Goal: Information Seeking & Learning: Find specific fact

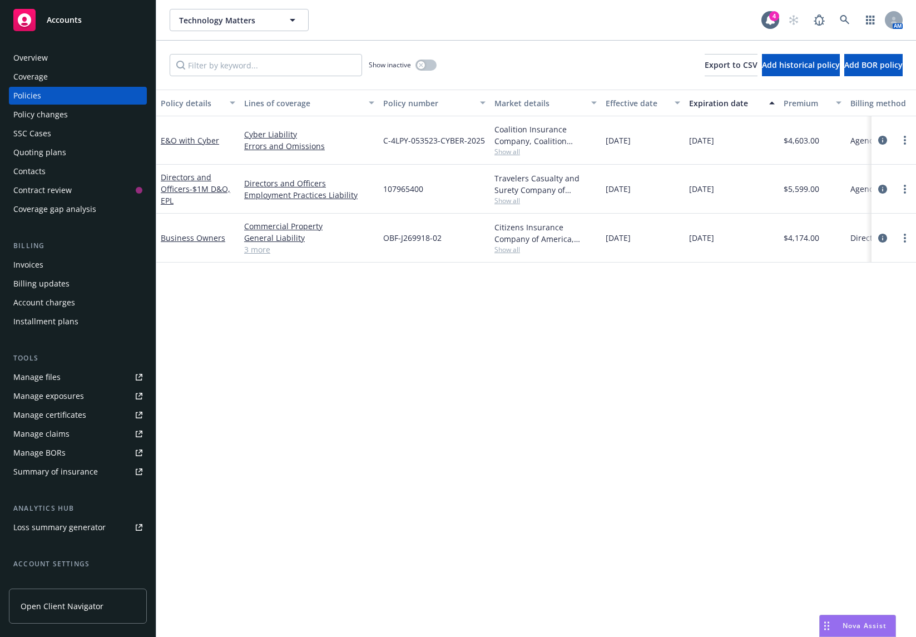
click at [573, 280] on div "Policy details Lines of coverage Policy number Market details Effective date Ex…" at bounding box center [536, 363] width 760 height 547
click at [511, 151] on span "Show all" at bounding box center [545, 151] width 102 height 9
click at [629, 380] on div "Policy details Lines of coverage Policy number Market details Effective date Ex…" at bounding box center [536, 363] width 760 height 547
click at [499, 201] on span "Show all" at bounding box center [545, 200] width 102 height 9
click at [624, 348] on div "Policy details Lines of coverage Policy number Market details Effective date Ex…" at bounding box center [536, 363] width 760 height 547
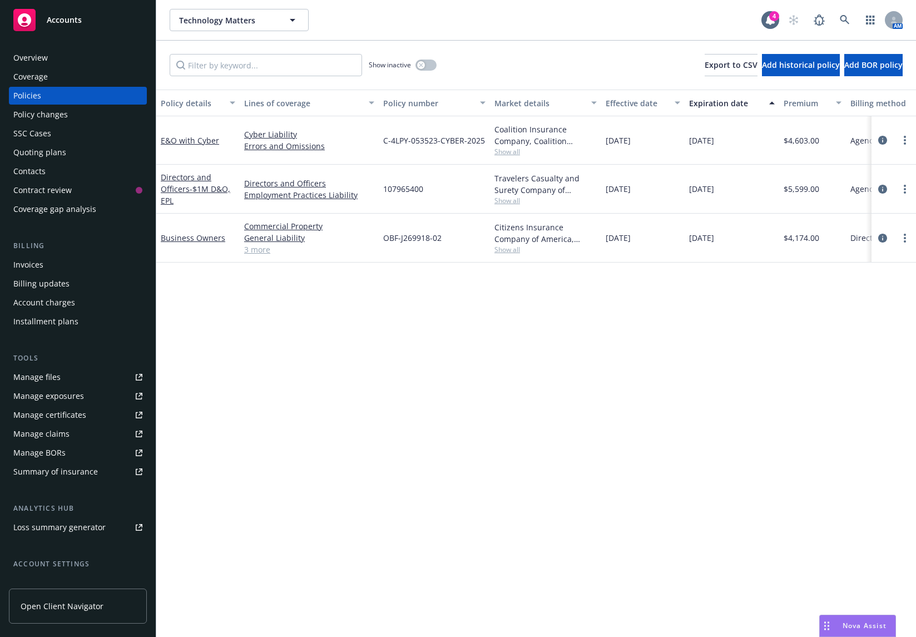
click at [522, 284] on div "Policy details Lines of coverage Policy number Market details Effective date Ex…" at bounding box center [536, 363] width 760 height 547
drag, startPoint x: 424, startPoint y: 188, endPoint x: 385, endPoint y: 191, distance: 38.5
click at [385, 191] on div "107965400" at bounding box center [434, 189] width 111 height 49
copy span "107965400"
click at [578, 370] on div "Policy details Lines of coverage Policy number Market details Effective date Ex…" at bounding box center [536, 363] width 760 height 547
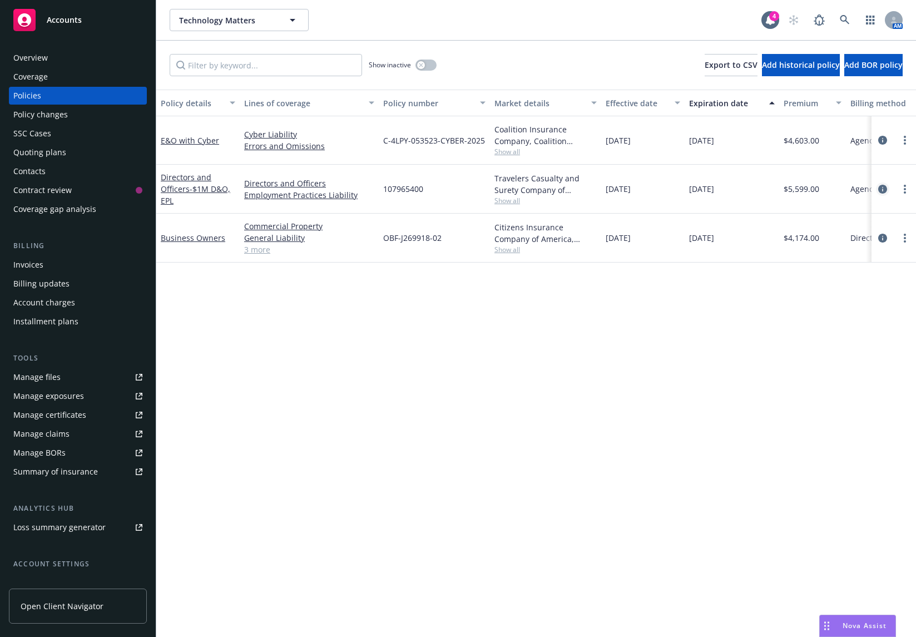
click at [884, 185] on icon "circleInformation" at bounding box center [882, 189] width 9 height 9
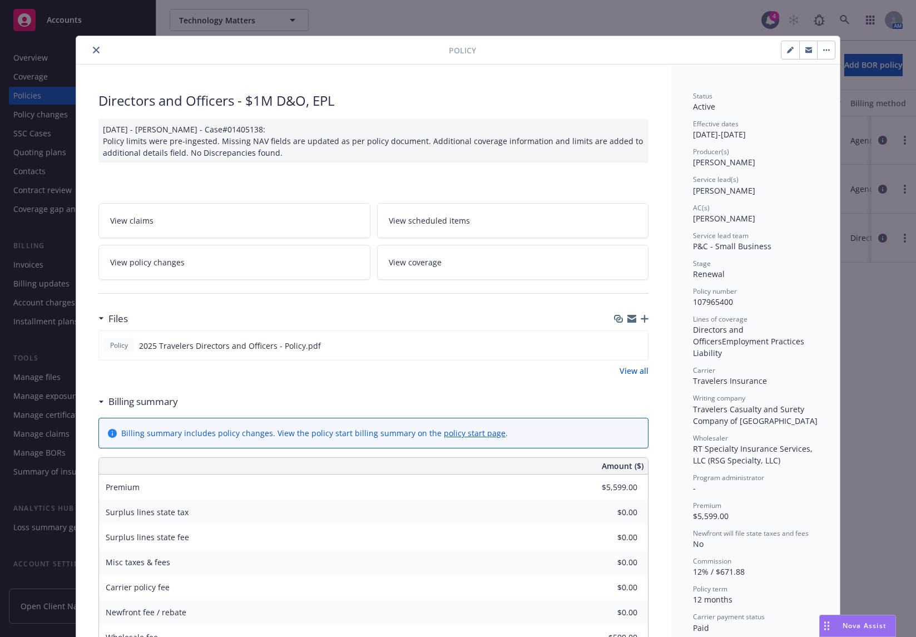
click at [853, 371] on div "Policy Directors and Officers - $1M D&O, EPL 01/02/2025 - Srilakshmi Netela - C…" at bounding box center [458, 318] width 916 height 637
click at [95, 52] on icon "close" at bounding box center [96, 50] width 7 height 7
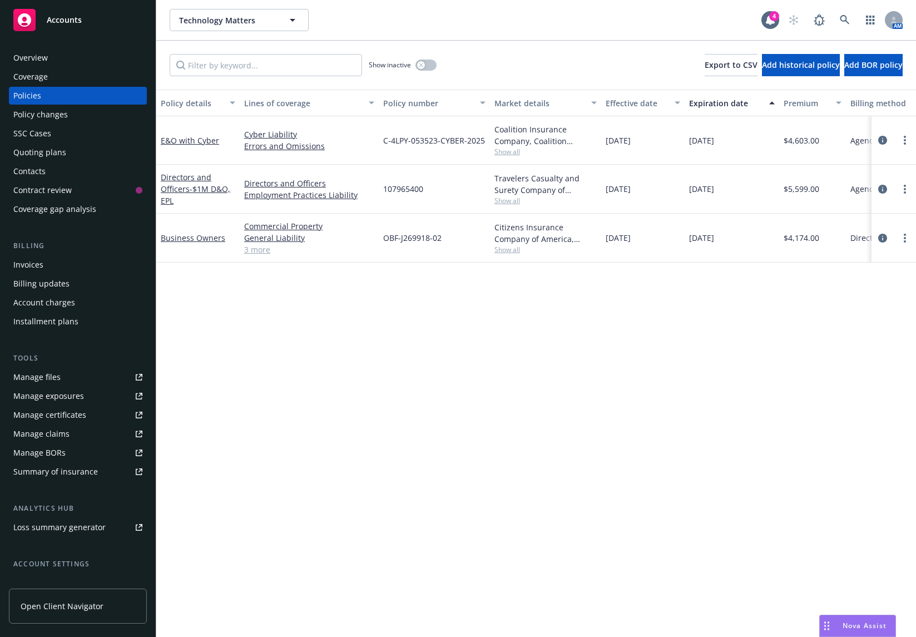
click at [400, 192] on span "107965400" at bounding box center [403, 189] width 40 height 12
copy span "107965400"
click at [870, 294] on div "Policy details Lines of coverage Policy number Market details Effective date Ex…" at bounding box center [536, 363] width 760 height 547
drag, startPoint x: 387, startPoint y: 140, endPoint x: 464, endPoint y: 142, distance: 77.9
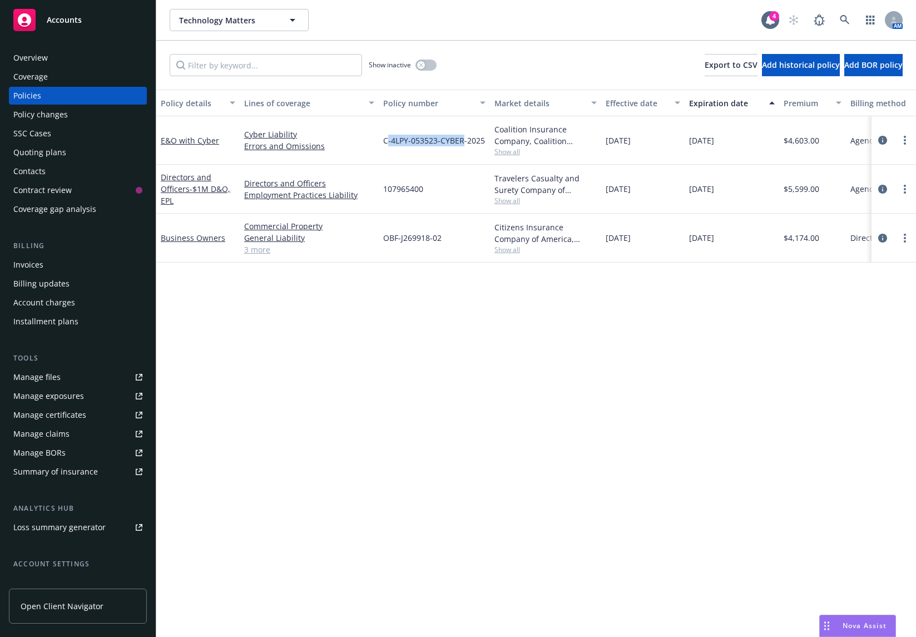
click at [464, 142] on span "C-4LPY-053523-CYBER-2025" at bounding box center [434, 141] width 102 height 12
click at [478, 144] on span "C-4LPY-053523-CYBER-2025" at bounding box center [434, 141] width 102 height 12
drag, startPoint x: 488, startPoint y: 143, endPoint x: 383, endPoint y: 144, distance: 104.6
click at [383, 144] on div "C-4LPY-053523-CYBER-2025" at bounding box center [434, 140] width 111 height 48
copy span "C-4LPY-053523-CYBER-2025"
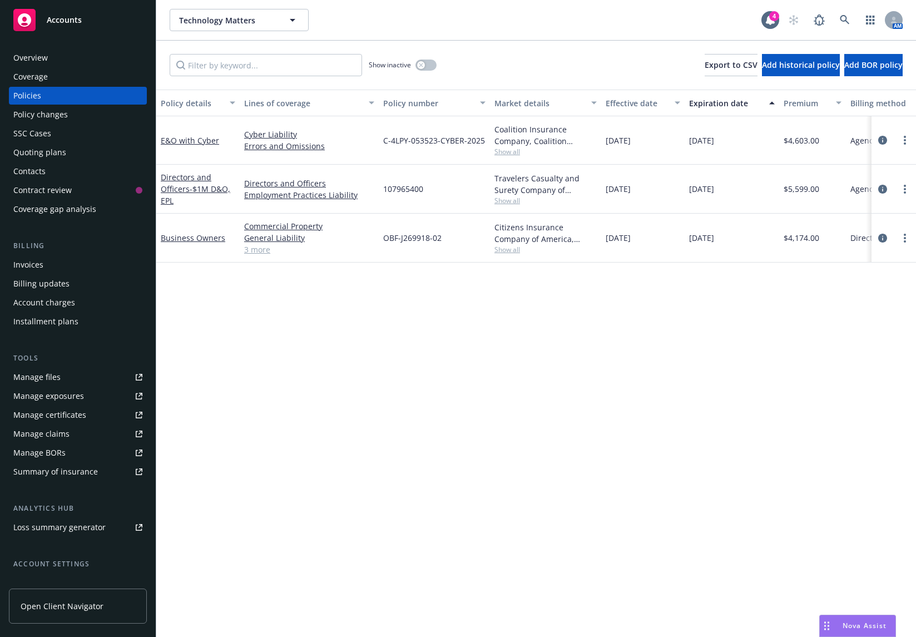
click at [874, 334] on div "Policy details Lines of coverage Policy number Market details Effective date Ex…" at bounding box center [536, 363] width 760 height 547
click at [607, 367] on div "Policy details Lines of coverage Policy number Market details Effective date Ex…" at bounding box center [536, 363] width 760 height 547
drag, startPoint x: 442, startPoint y: 242, endPoint x: 384, endPoint y: 242, distance: 57.8
click at [384, 242] on div "OBF-J269918-02" at bounding box center [434, 238] width 111 height 49
copy span "OBF-J269918-02"
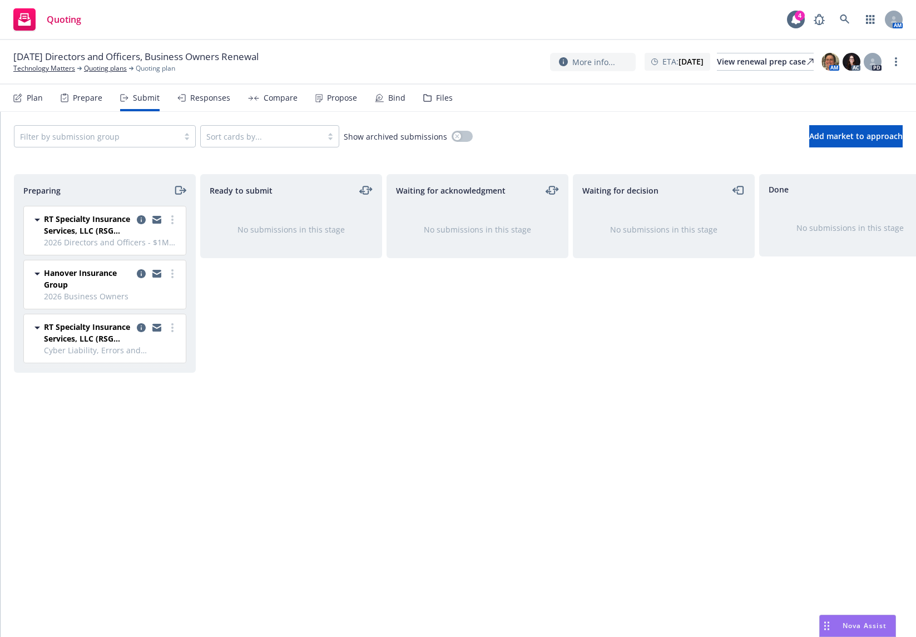
click at [726, 143] on div "Filter by submission group Sort cards by... Show archived submissions Add marke…" at bounding box center [458, 136] width 889 height 22
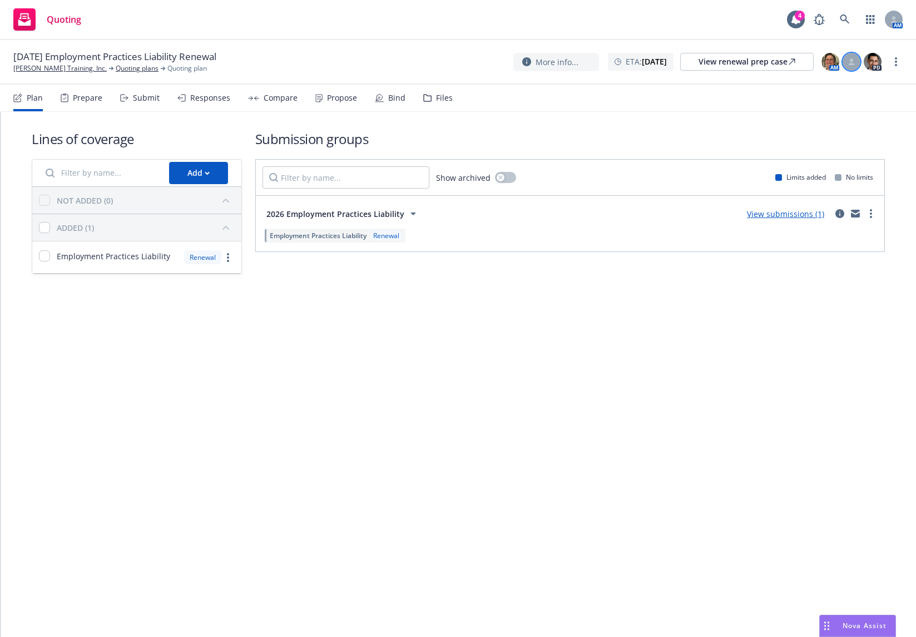
drag, startPoint x: 850, startPoint y: 61, endPoint x: 852, endPoint y: 69, distance: 8.0
click at [850, 61] on icon at bounding box center [851, 61] width 7 height 7
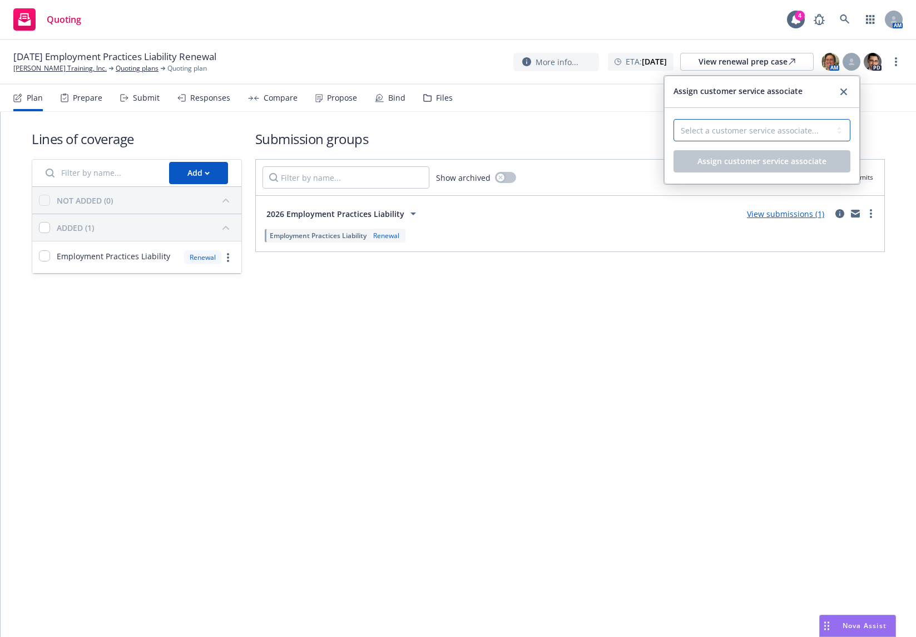
drag, startPoint x: 809, startPoint y: 130, endPoint x: 804, endPoint y: 140, distance: 11.0
click at [809, 129] on select "Select a customer service associate... Cassidy Maxwell" at bounding box center [762, 130] width 177 height 22
select select "4b1e75e5-47c1-4a13-9c04-5e76a23244f6"
click at [674, 119] on select "Select a customer service associate... Cassidy Maxwell" at bounding box center [762, 130] width 177 height 22
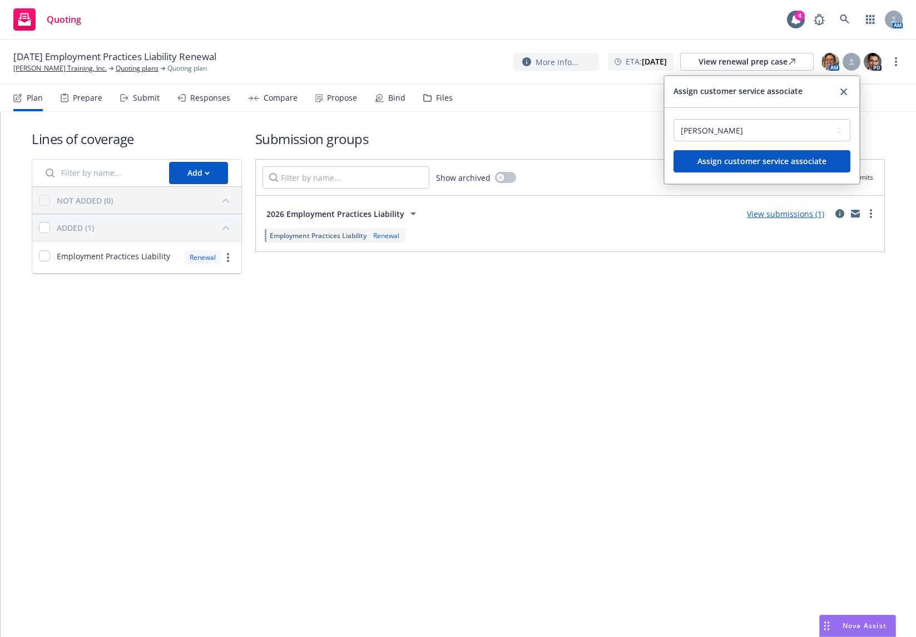
click at [770, 146] on div "Select a customer service associate... Cassidy Maxwell" at bounding box center [762, 134] width 177 height 31
click at [771, 160] on span "Assign customer service associate" at bounding box center [761, 161] width 129 height 11
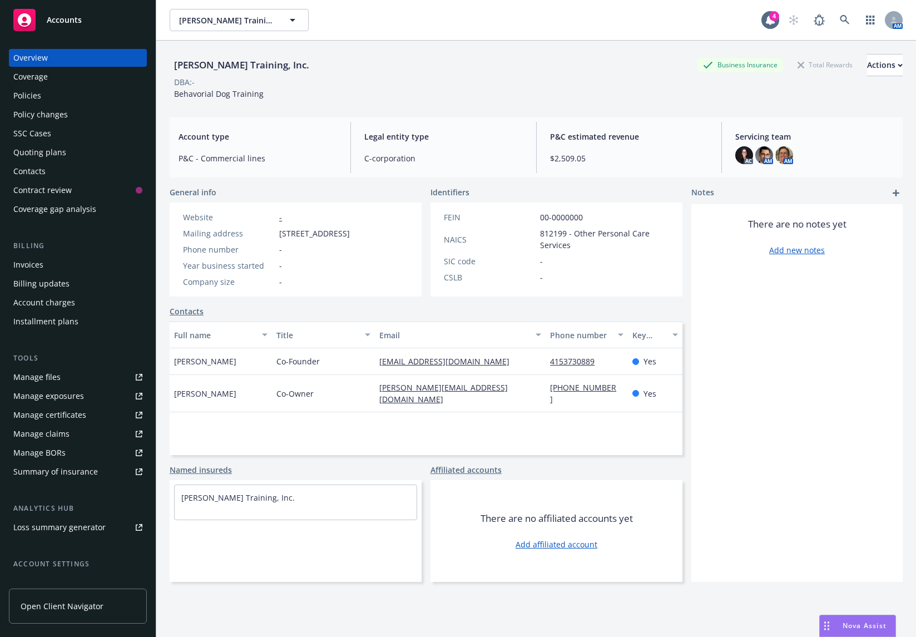
click at [87, 171] on div "Contacts" at bounding box center [77, 171] width 129 height 18
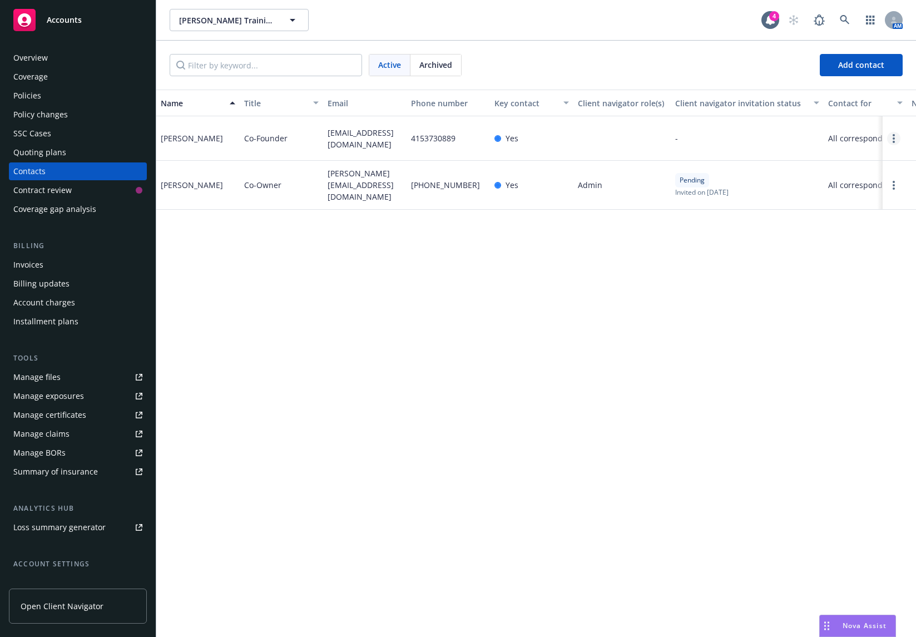
click at [895, 137] on link "Open options" at bounding box center [893, 138] width 13 height 13
click at [835, 127] on link "Archive" at bounding box center [823, 132] width 126 height 22
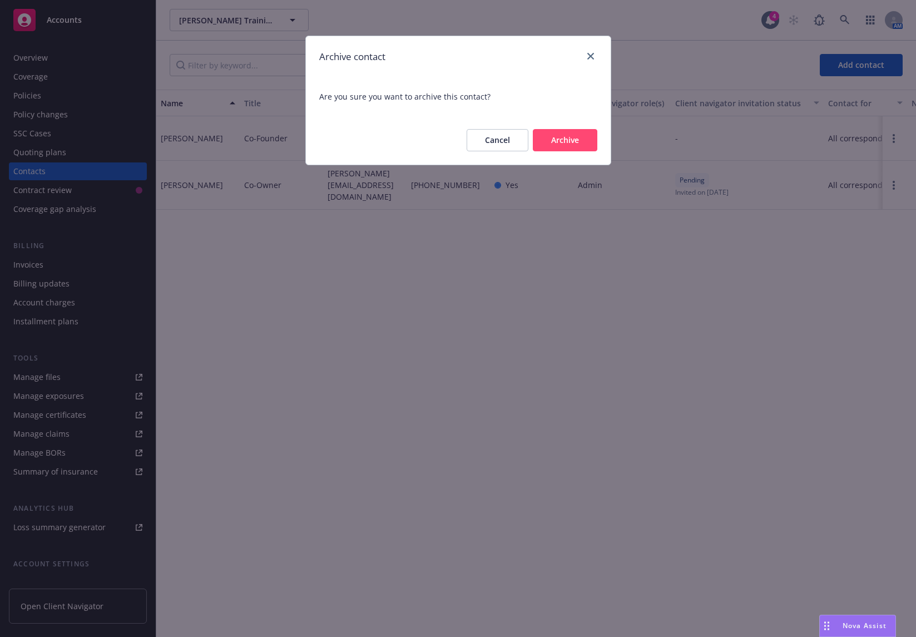
click at [541, 147] on button "Archive" at bounding box center [565, 140] width 65 height 22
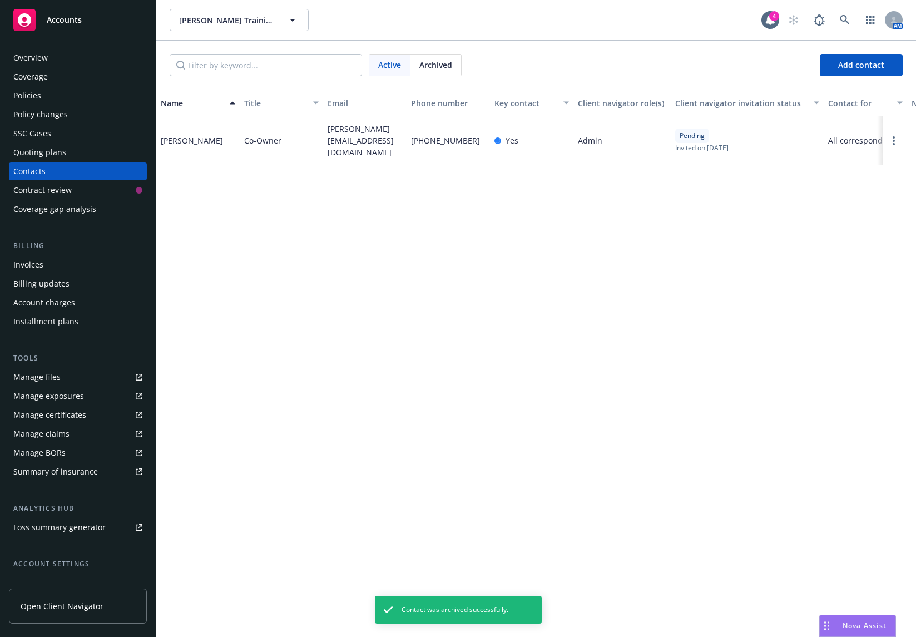
click at [57, 89] on div "Policies" at bounding box center [77, 96] width 129 height 18
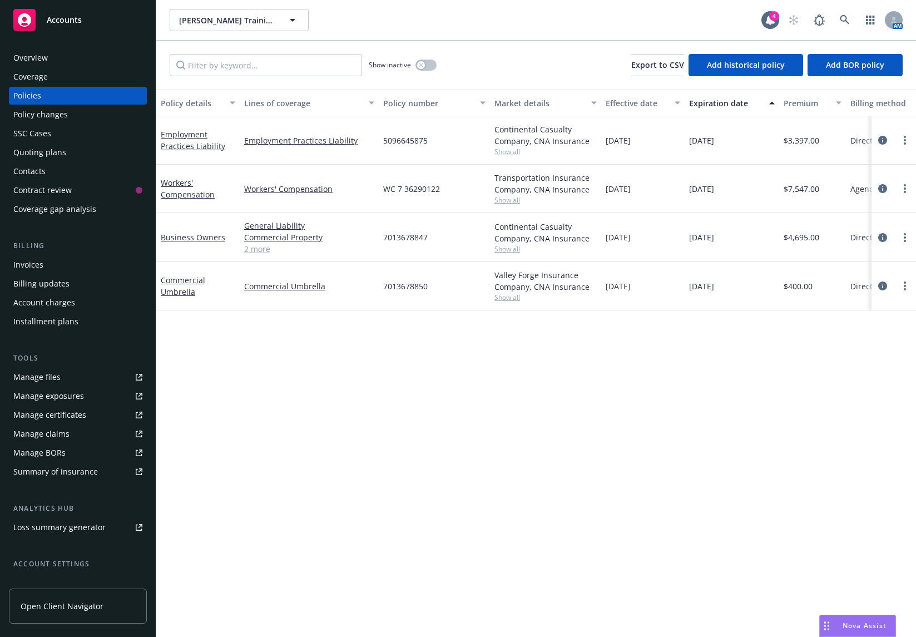
click at [510, 149] on span "Show all" at bounding box center [545, 151] width 102 height 9
click at [367, 434] on div "Policy details Lines of coverage Policy number Market details Effective date Ex…" at bounding box center [536, 363] width 760 height 547
drag, startPoint x: 431, startPoint y: 138, endPoint x: 384, endPoint y: 141, distance: 47.4
click at [384, 141] on div "5096645875" at bounding box center [434, 140] width 111 height 48
copy span "5096645875"
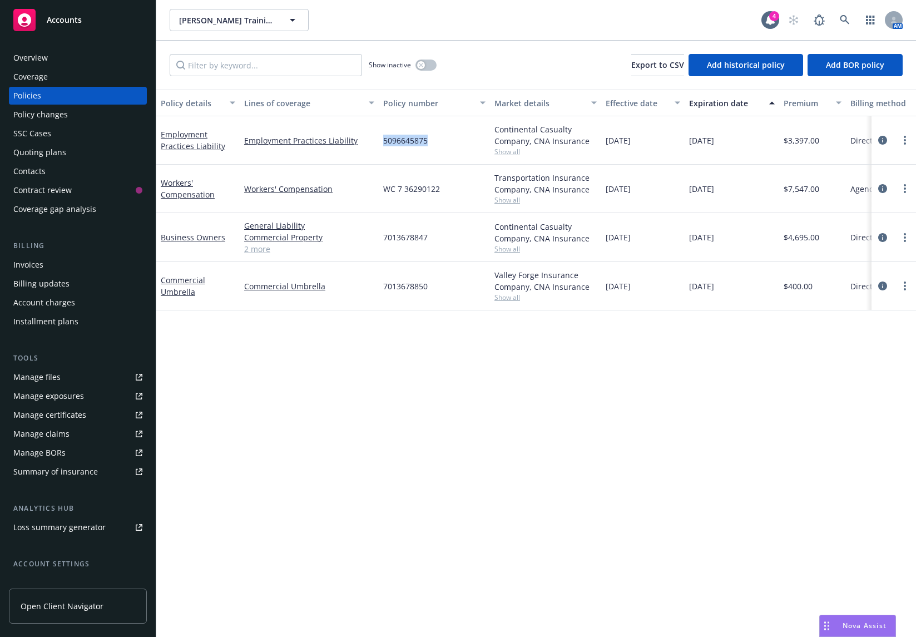
click at [613, 391] on div "Policy details Lines of coverage Policy number Market details Effective date Ex…" at bounding box center [536, 363] width 760 height 547
click at [518, 246] on span "Show all" at bounding box center [545, 248] width 102 height 9
click at [635, 372] on div "Policy details Lines of coverage Policy number Market details Effective date Ex…" at bounding box center [536, 363] width 760 height 547
click at [516, 195] on span "Show all" at bounding box center [545, 199] width 102 height 9
click at [625, 350] on div "Policy details Lines of coverage Policy number Market details Effective date Ex…" at bounding box center [536, 363] width 760 height 547
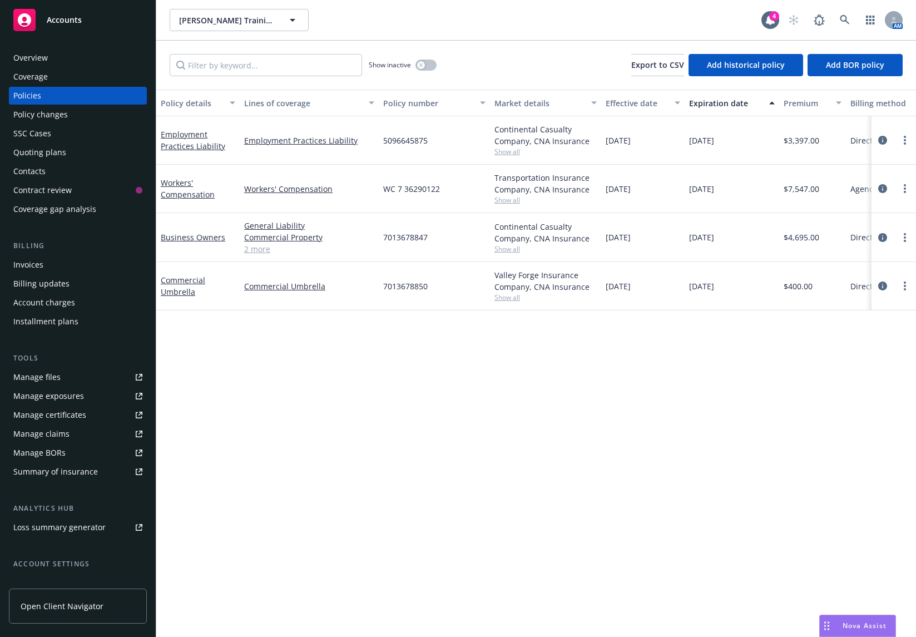
click at [511, 299] on span "Show all" at bounding box center [545, 297] width 102 height 9
click at [665, 389] on div "Policy details Lines of coverage Policy number Market details Effective date Ex…" at bounding box center [536, 363] width 760 height 547
click at [552, 353] on div "Policy details Lines of coverage Policy number Market details Effective date Ex…" at bounding box center [536, 363] width 760 height 547
click at [645, 337] on div "Policy details Lines of coverage Policy number Market details Effective date Ex…" at bounding box center [536, 363] width 760 height 547
click at [58, 271] on div "Invoices" at bounding box center [77, 265] width 129 height 18
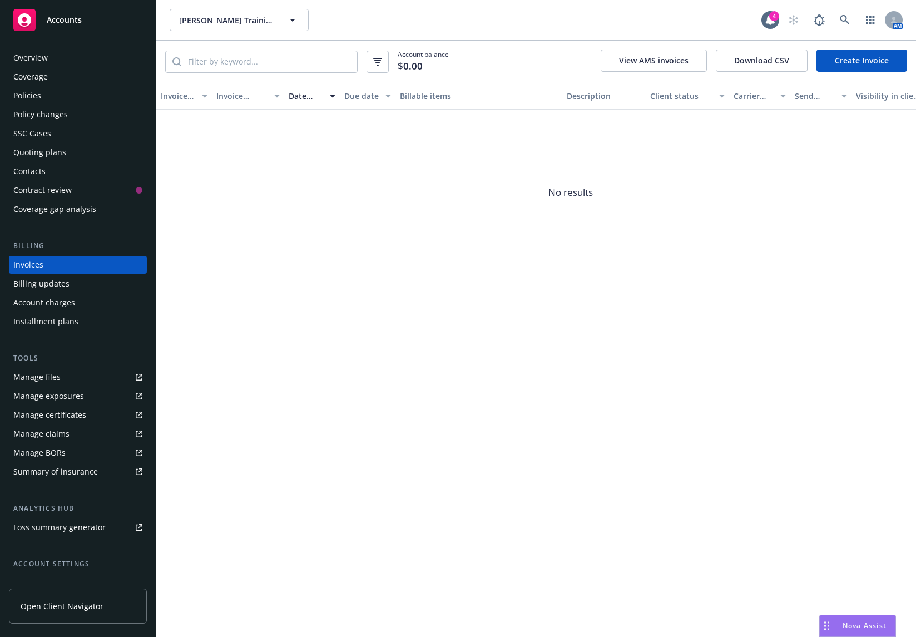
click at [72, 96] on div "Policies" at bounding box center [77, 96] width 129 height 18
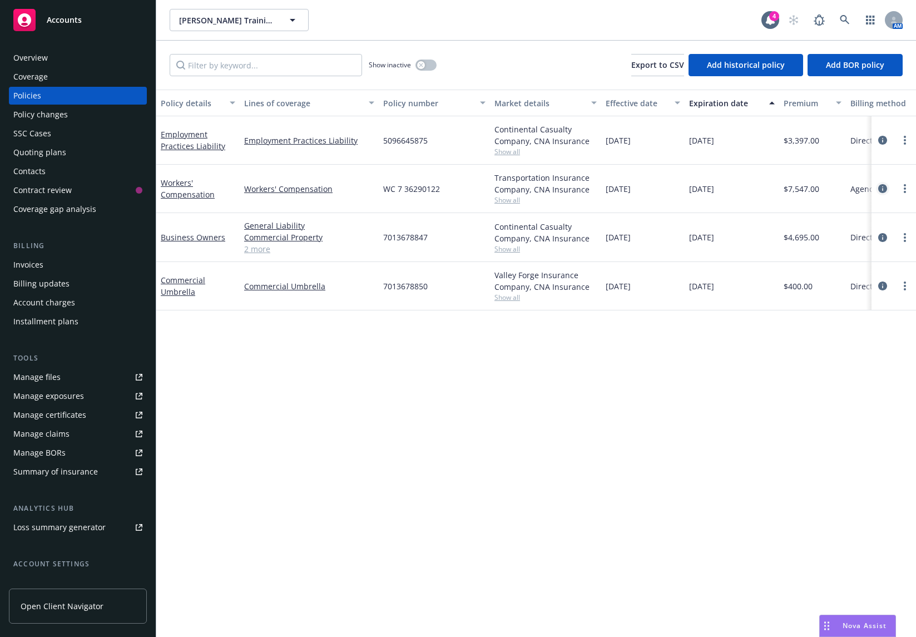
click at [882, 187] on icon "circleInformation" at bounding box center [882, 188] width 9 height 9
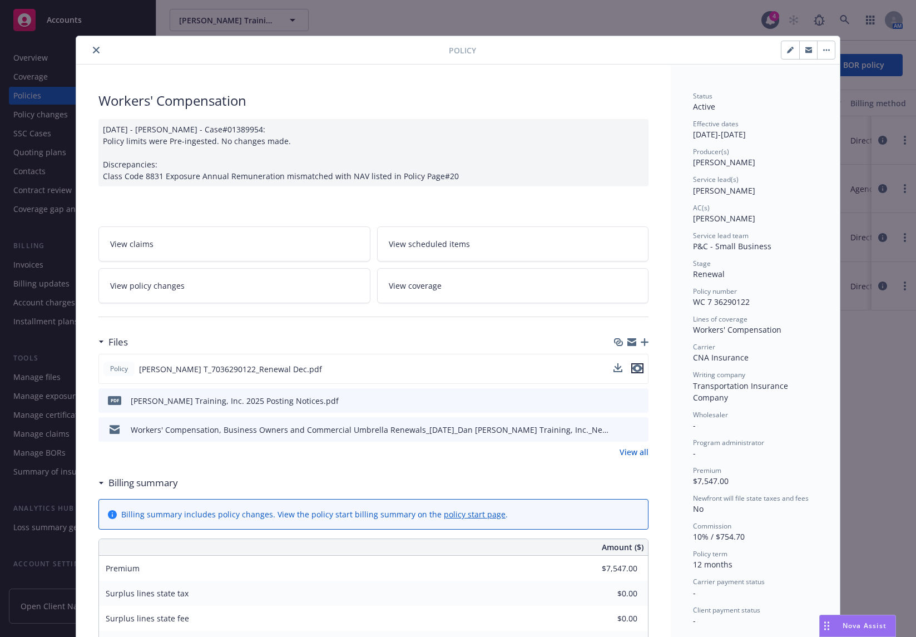
click at [637, 367] on icon "preview file" at bounding box center [637, 368] width 10 height 8
click at [639, 425] on icon "preview file" at bounding box center [638, 429] width 10 height 8
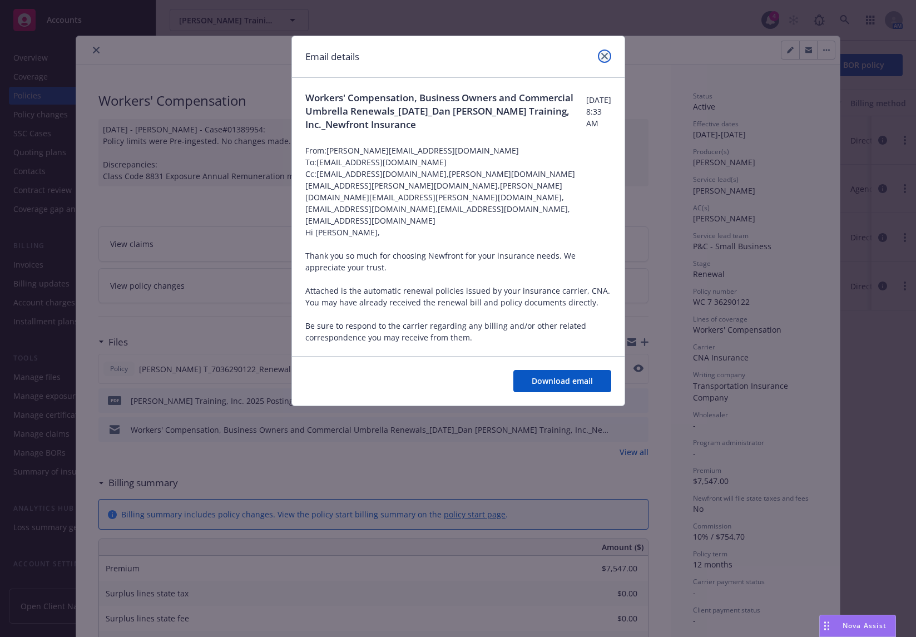
click at [606, 57] on icon "close" at bounding box center [604, 56] width 7 height 7
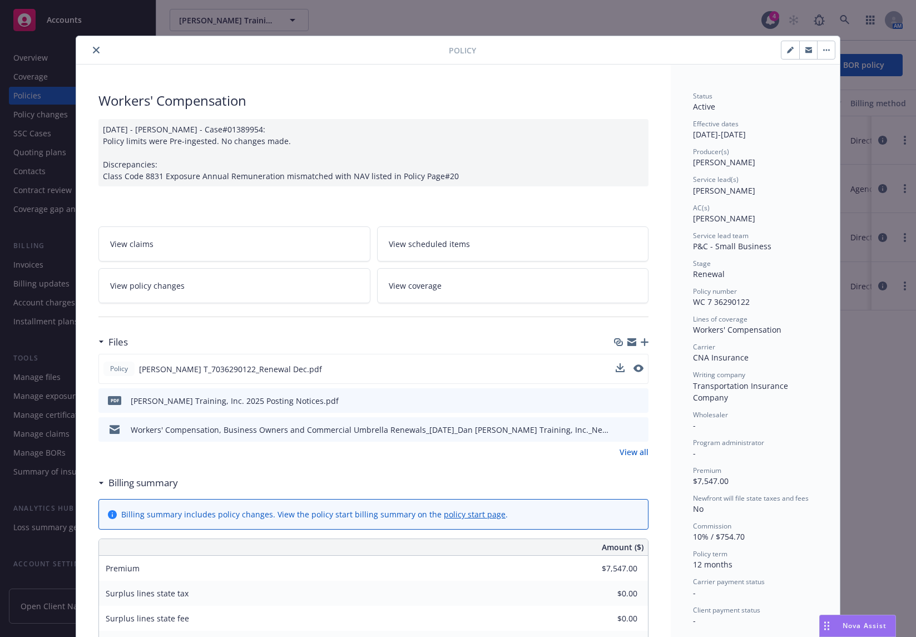
click at [725, 303] on span "WC 7 36290122" at bounding box center [721, 301] width 57 height 11
copy span "36290122"
click at [750, 310] on div "Status Active Effective dates 01/03/2025 - 01/03/2026 Producer(s) Jonathan Nara…" at bounding box center [755, 358] width 125 height 535
drag, startPoint x: 746, startPoint y: 306, endPoint x: 677, endPoint y: 309, distance: 69.0
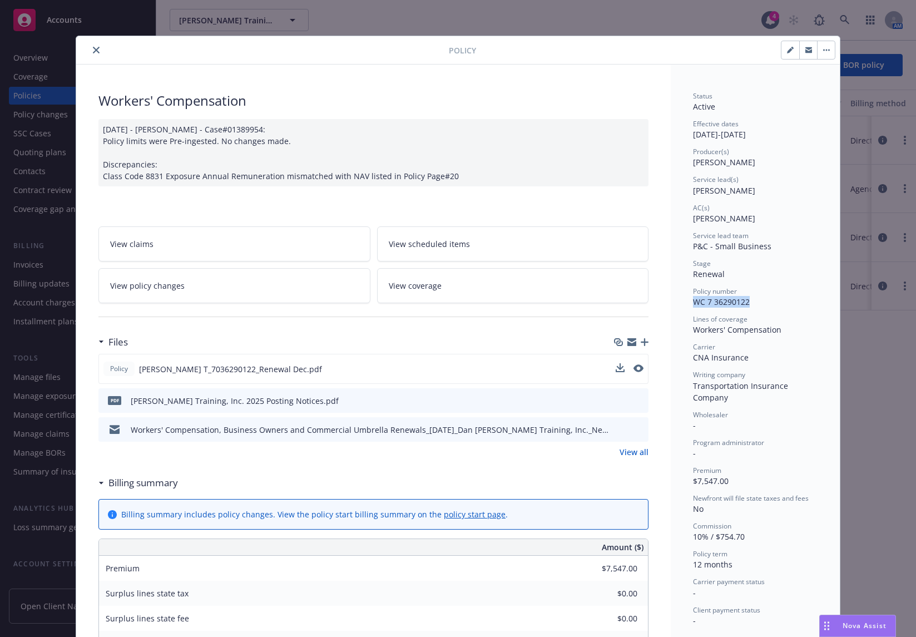
click at [677, 309] on div "Status Active Effective dates 01/03/2025 - 01/03/2026 Producer(s) Jonathan Nara…" at bounding box center [755, 635] width 169 height 1141
copy span "WC 7 36290122"
click at [862, 306] on div "Policy Workers' Compensation 12/17/2024 - Srilakshmi Netela - Case#01389954: Po…" at bounding box center [458, 318] width 916 height 637
click at [93, 47] on icon "close" at bounding box center [96, 50] width 7 height 7
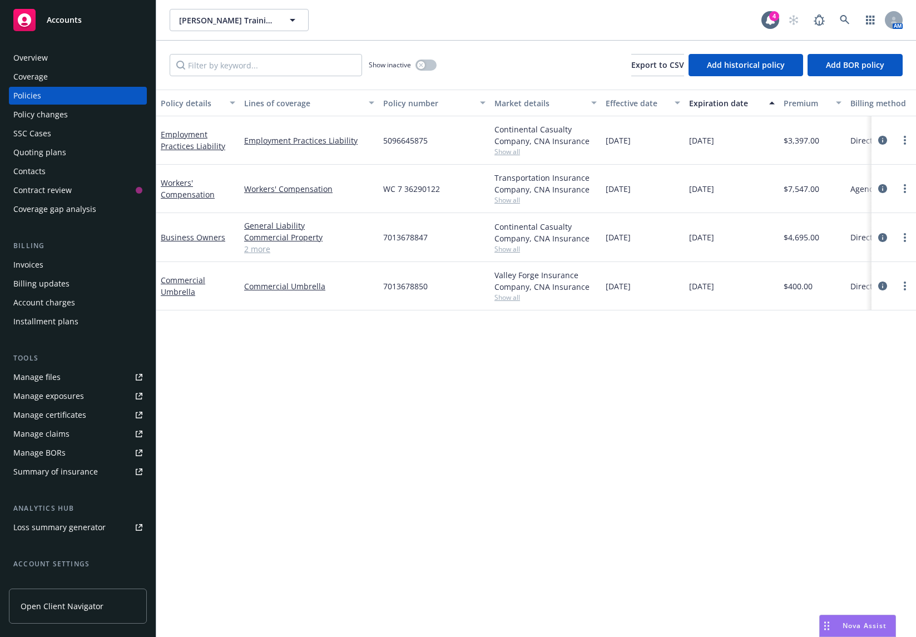
click at [77, 61] on div "Overview" at bounding box center [77, 58] width 129 height 18
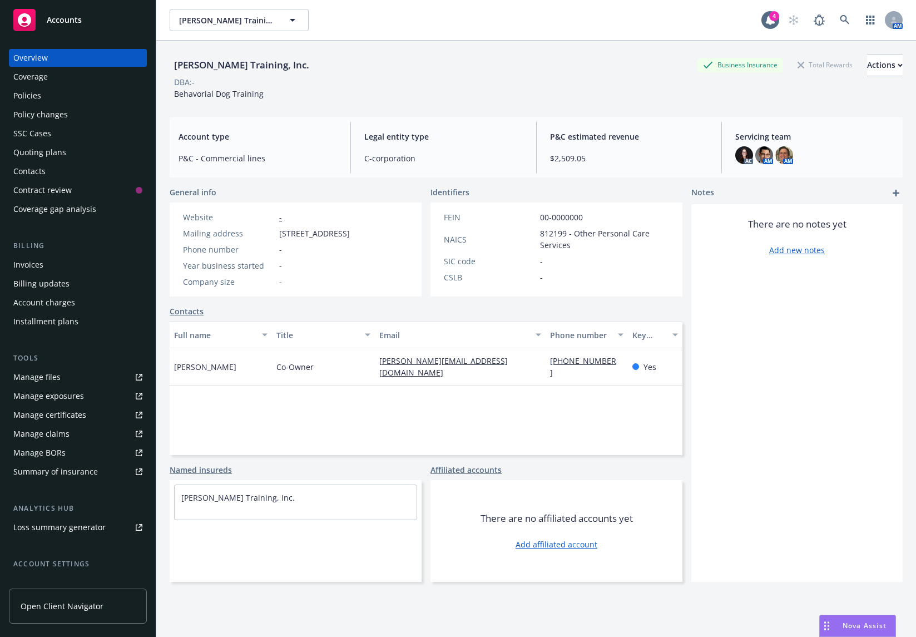
click at [108, 95] on div "Policies" at bounding box center [77, 96] width 129 height 18
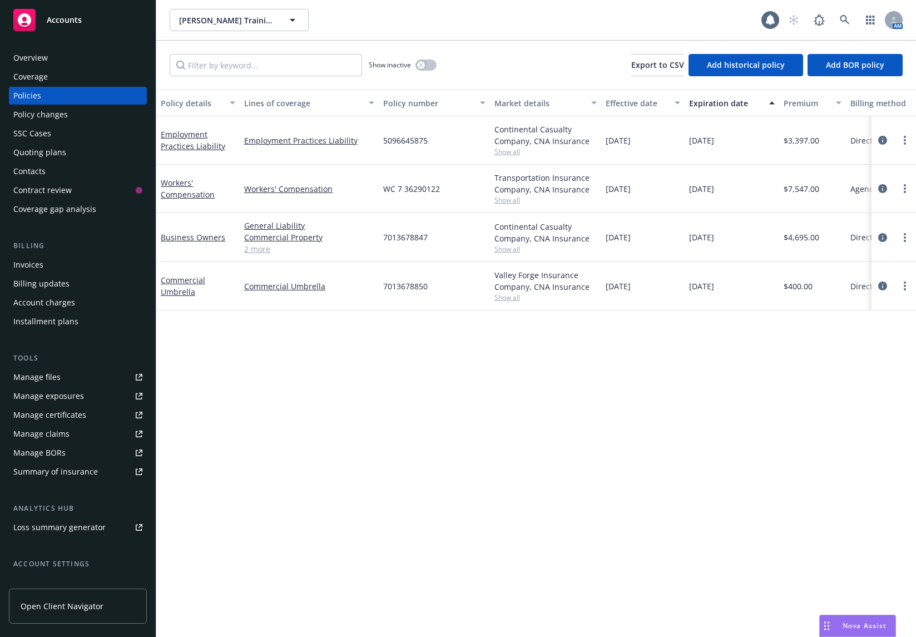
click at [404, 138] on span "5096645875" at bounding box center [405, 141] width 44 height 12
copy span "5096645875"
click at [630, 347] on div "Policy details Lines of coverage Policy number Market details Effective date Ex…" at bounding box center [536, 363] width 760 height 547
drag, startPoint x: 451, startPoint y: 189, endPoint x: 375, endPoint y: 192, distance: 75.2
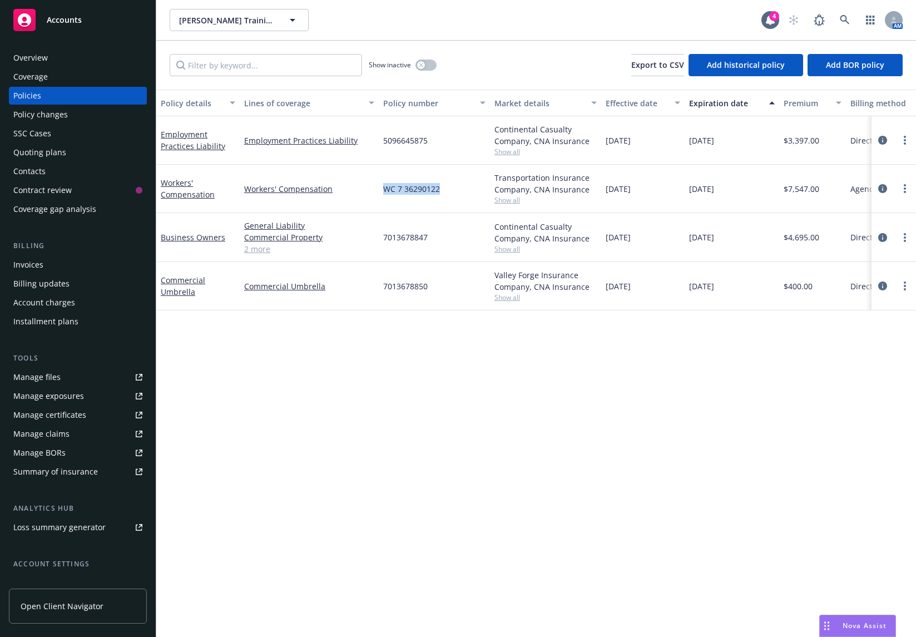
click at [375, 192] on div "Workers' Compensation Workers' Compensation WC 7 36290122 Transportation Insura…" at bounding box center [692, 189] width 1073 height 48
copy div "WC 7 36290122"
click at [671, 365] on div "Policy details Lines of coverage Policy number Market details Effective date Ex…" at bounding box center [536, 363] width 760 height 547
drag, startPoint x: 439, startPoint y: 239, endPoint x: 383, endPoint y: 236, distance: 56.2
click at [383, 236] on div "7013678847" at bounding box center [434, 237] width 111 height 49
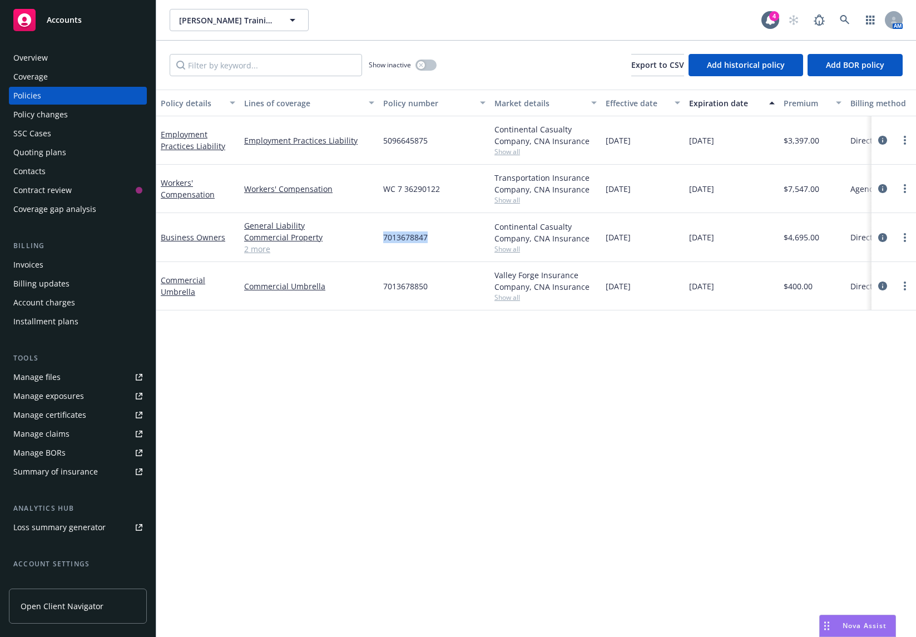
copy span "7013678847"
click at [676, 377] on div "Policy details Lines of coverage Policy number Market details Effective date Ex…" at bounding box center [536, 363] width 760 height 547
drag, startPoint x: 434, startPoint y: 288, endPoint x: 382, endPoint y: 290, distance: 52.4
click at [382, 290] on div "7013678850" at bounding box center [434, 286] width 111 height 48
copy span "7013678850"
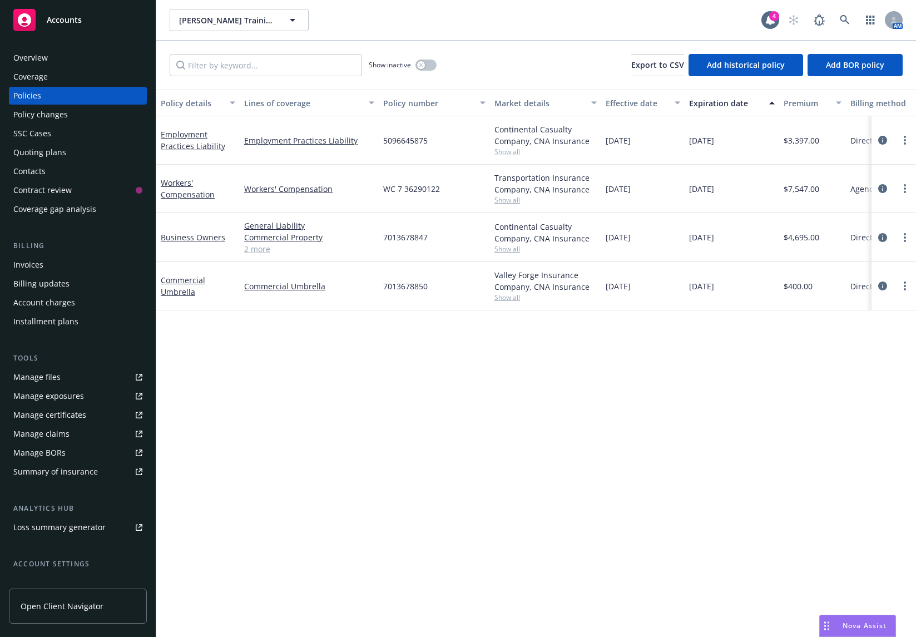
click at [890, 335] on div "Policy details Lines of coverage Policy number Market details Effective date Ex…" at bounding box center [536, 363] width 760 height 547
click at [78, 147] on div "Quoting plans" at bounding box center [77, 153] width 129 height 18
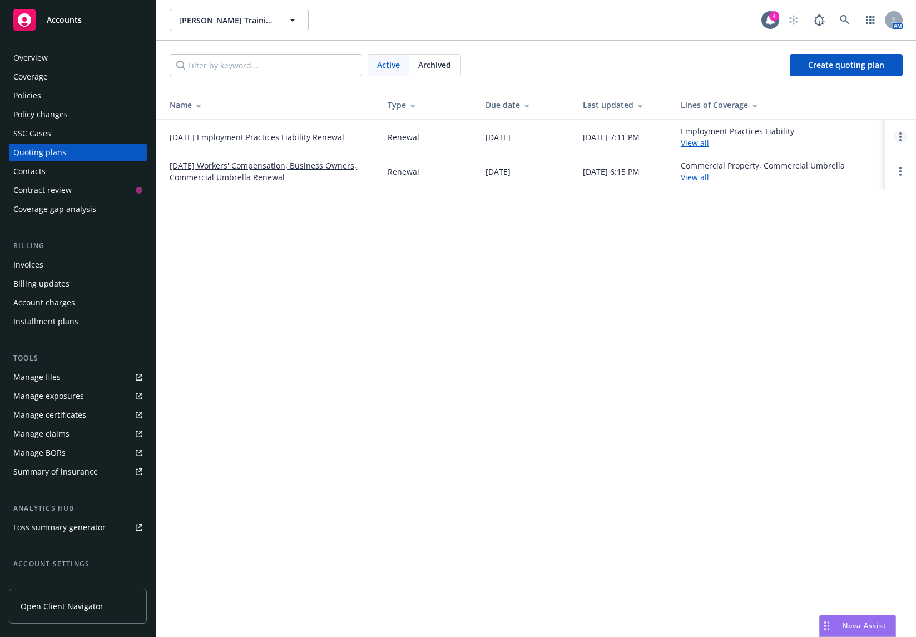
click at [897, 135] on link "Open options" at bounding box center [900, 136] width 13 height 13
click at [776, 210] on div "Dan Perata Training, Inc. Dan Perata Training, Inc. 4 AM Active Archived Create…" at bounding box center [536, 318] width 760 height 637
click at [324, 136] on link "01/03/26 Employment Practices Liability Renewal" at bounding box center [257, 137] width 175 height 12
